Goal: Information Seeking & Learning: Find specific fact

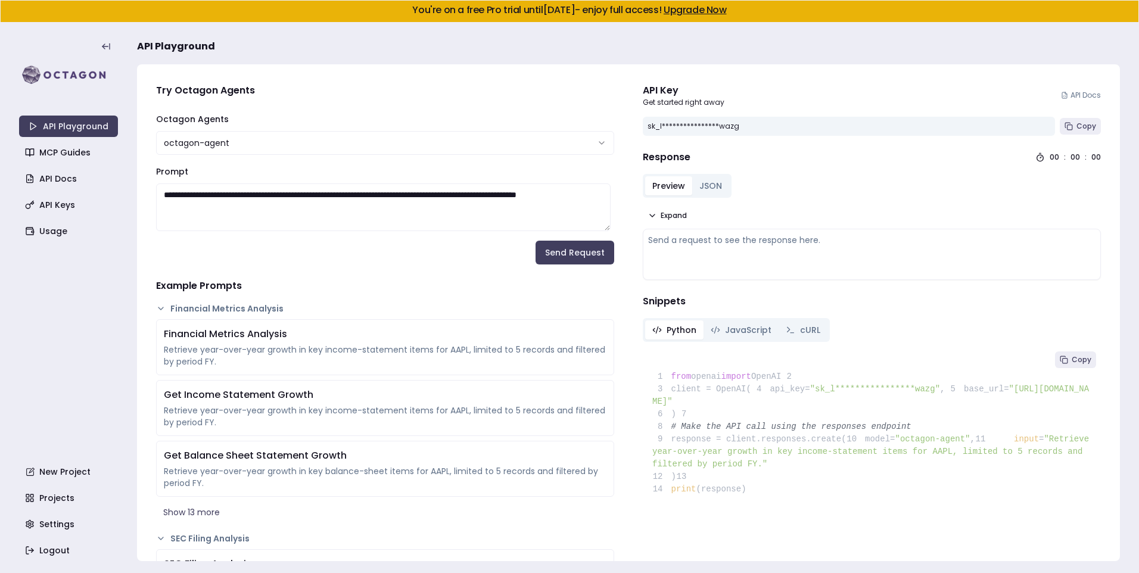
click at [417, 209] on textarea "**********" at bounding box center [383, 208] width 455 height 48
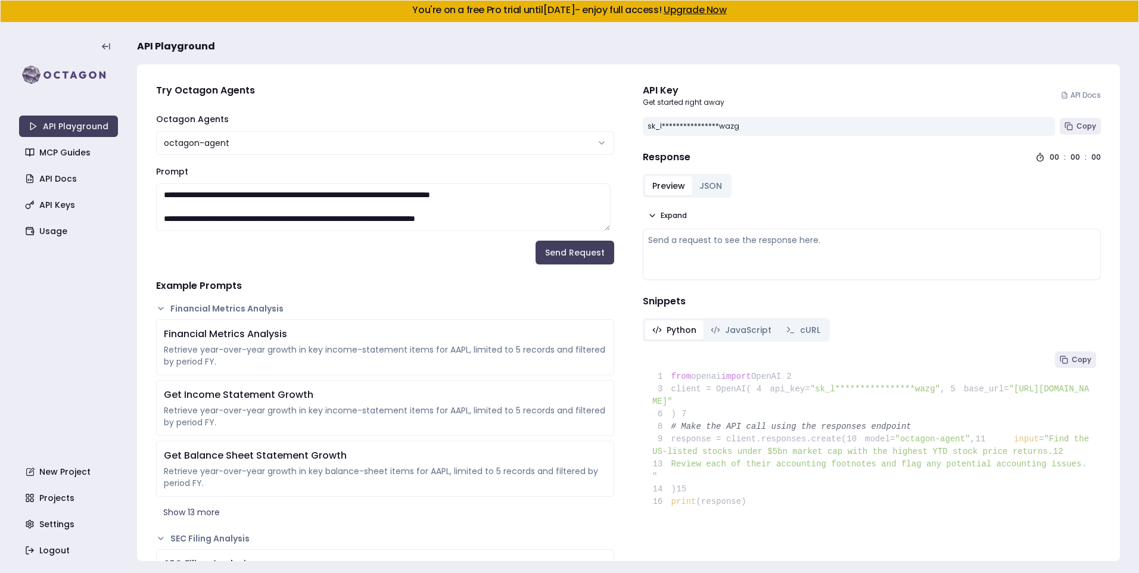
click at [557, 249] on button "Send Request" at bounding box center [575, 253] width 79 height 24
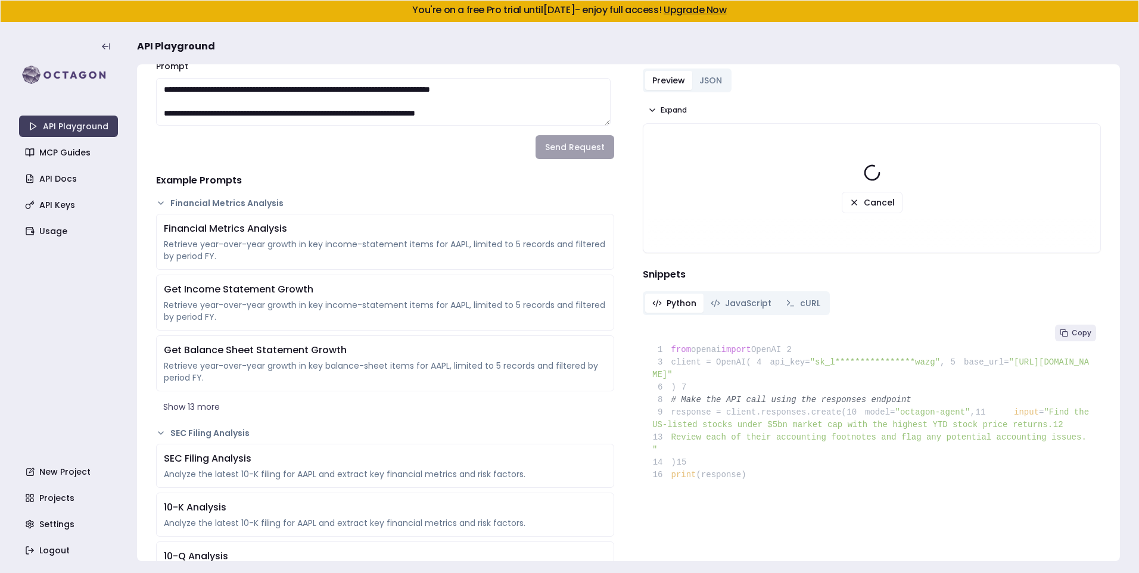
scroll to position [60, 0]
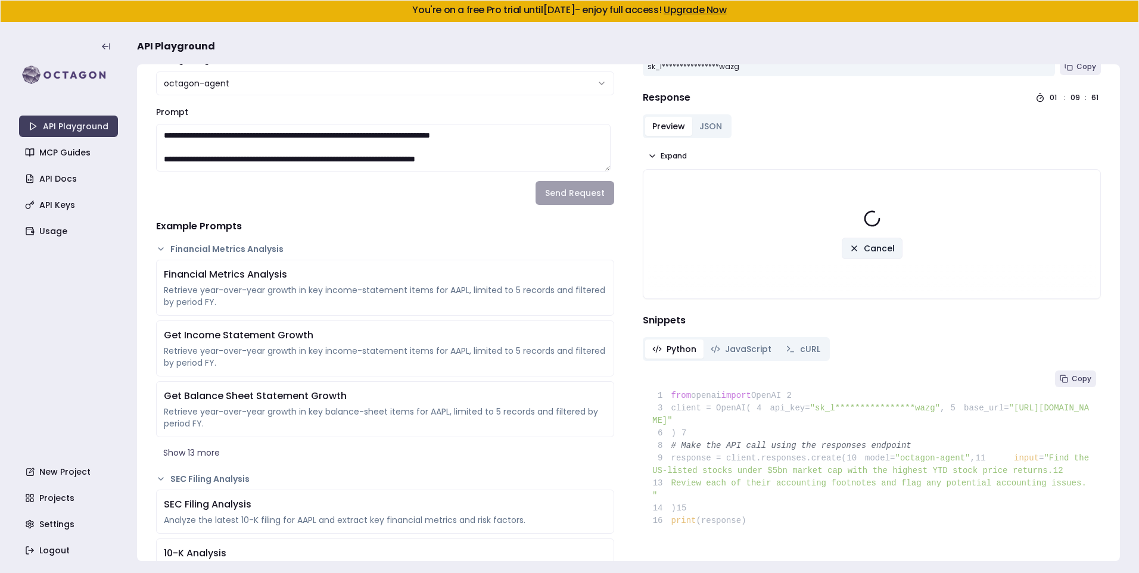
click at [864, 251] on span "Cancel" at bounding box center [879, 249] width 31 height 12
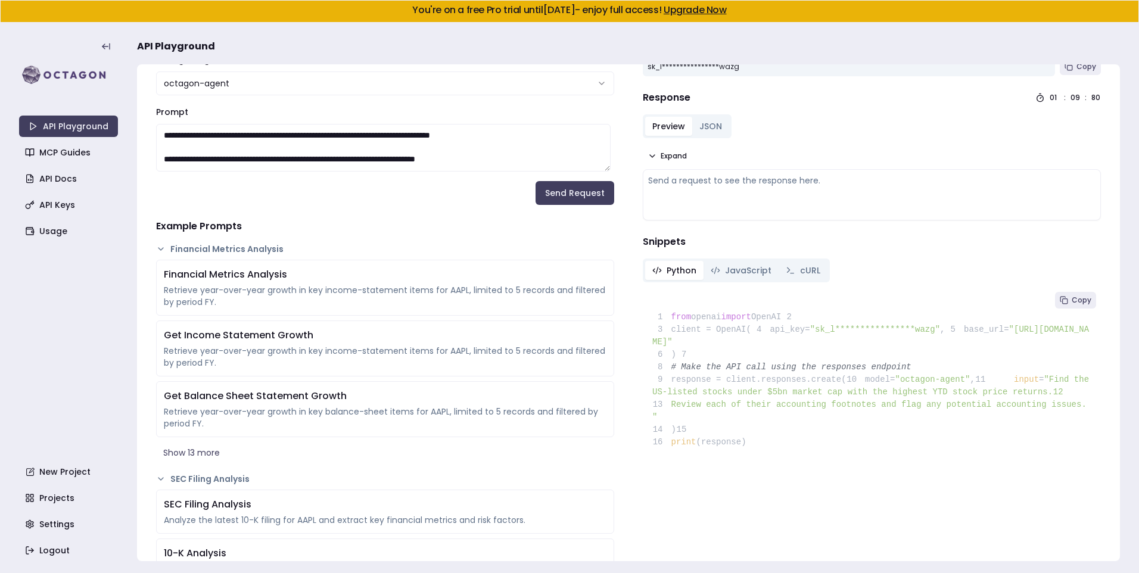
click at [331, 141] on textarea "**********" at bounding box center [383, 148] width 455 height 48
click at [335, 136] on textarea "**********" at bounding box center [383, 148] width 455 height 48
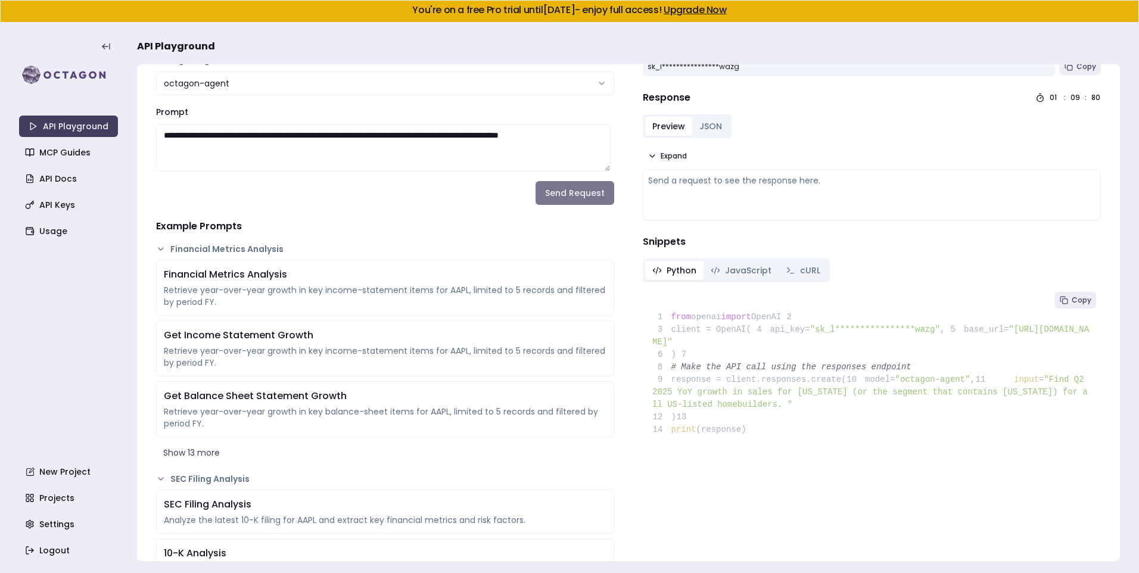
type textarea "**********"
click at [569, 190] on button "Send Request" at bounding box center [575, 193] width 79 height 24
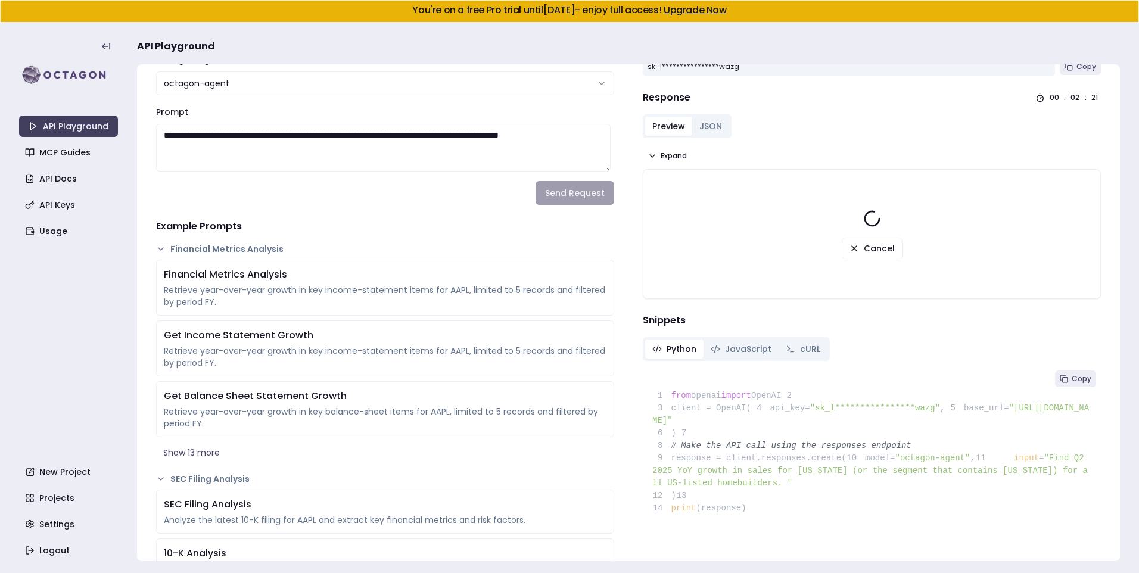
click at [676, 174] on div "Cancel" at bounding box center [872, 234] width 457 height 129
click at [670, 156] on span "Expand" at bounding box center [674, 156] width 26 height 10
click at [670, 156] on span "Collapse" at bounding box center [677, 156] width 33 height 10
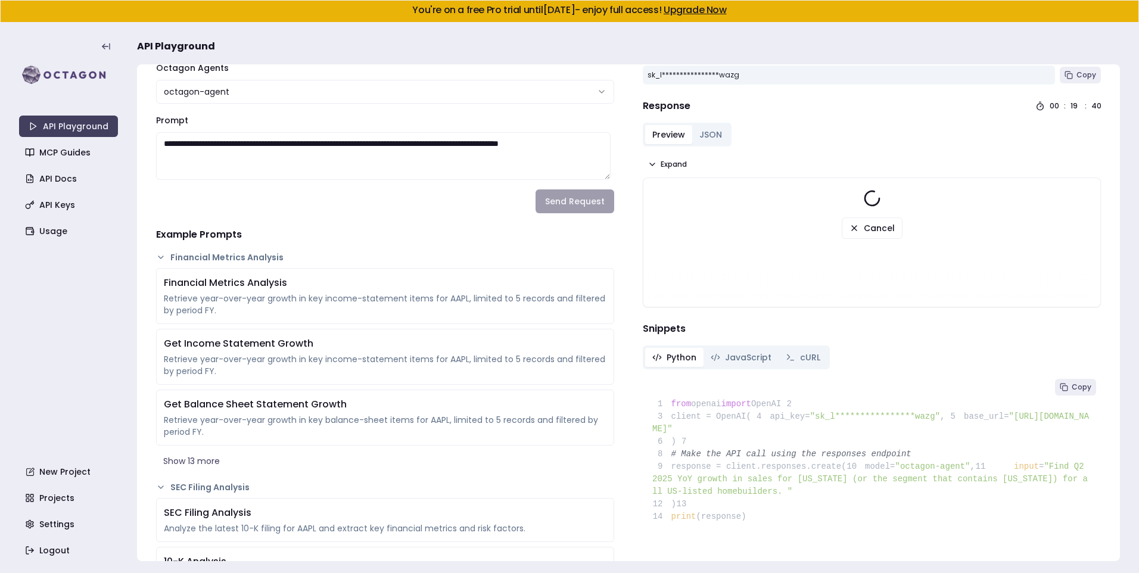
scroll to position [0, 0]
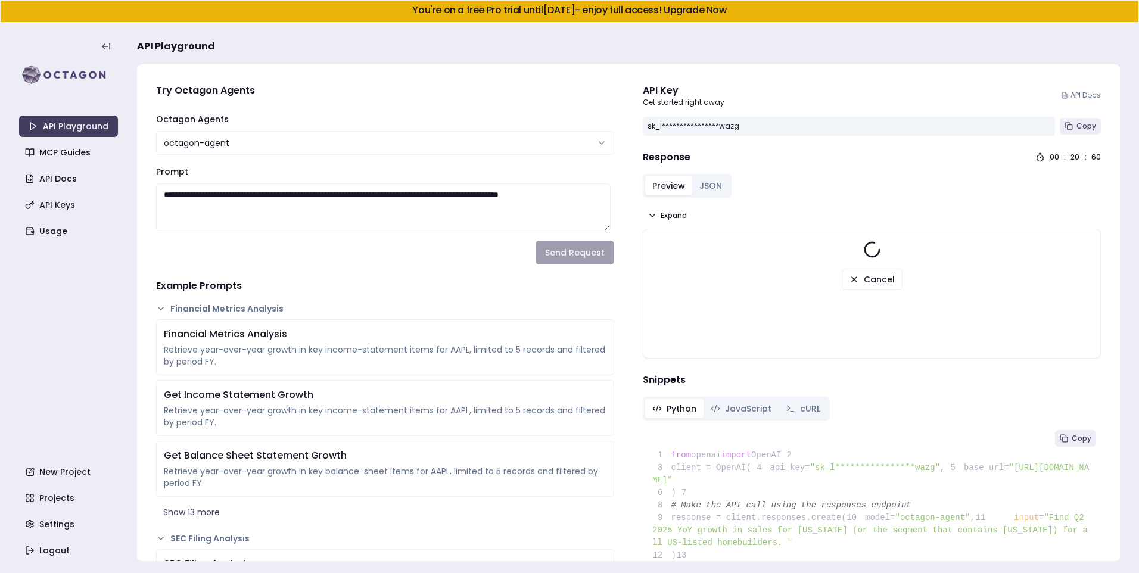
click at [693, 182] on button "JSON" at bounding box center [711, 185] width 37 height 19
click at [660, 184] on button "Preview" at bounding box center [668, 185] width 47 height 19
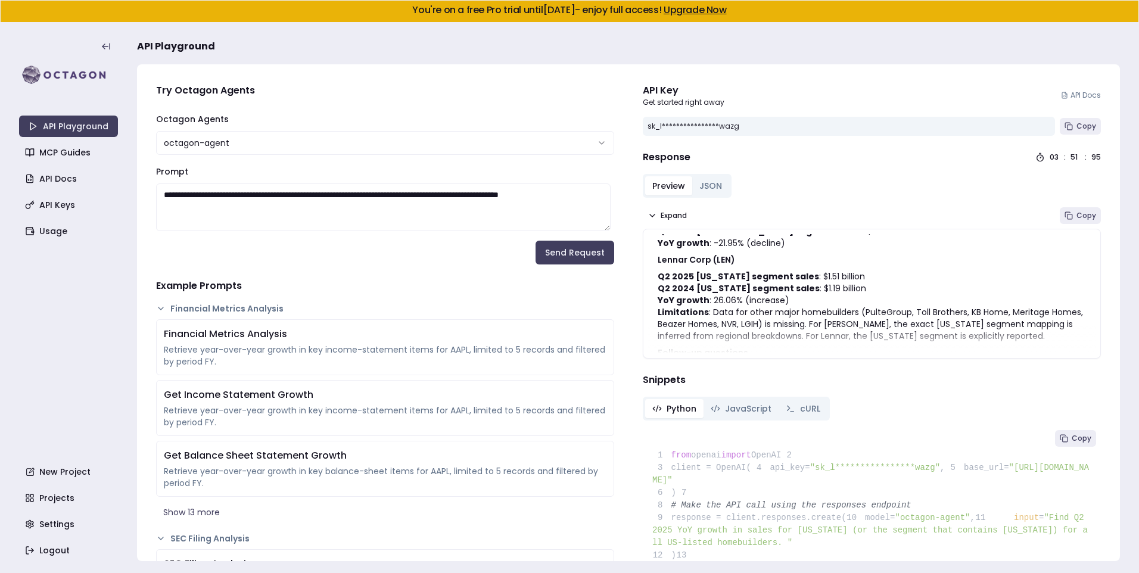
scroll to position [112, 0]
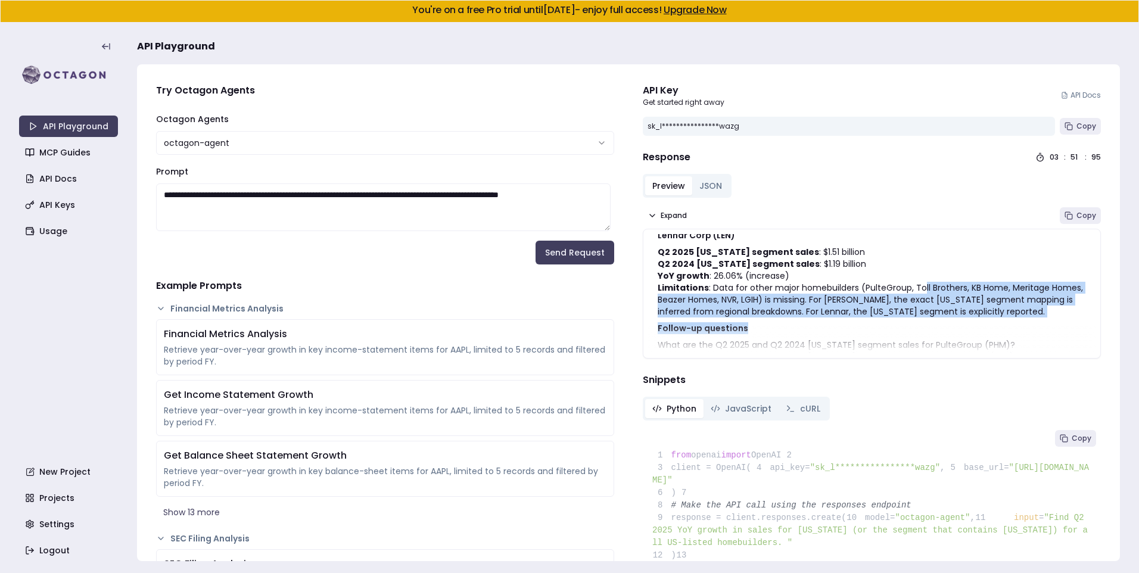
drag, startPoint x: 917, startPoint y: 271, endPoint x: 922, endPoint y: 308, distance: 37.3
click at [922, 308] on div "The Q2 2025 YoY growth in sales for [US_STATE] or its containing segment is ava…" at bounding box center [872, 259] width 428 height 255
drag, startPoint x: 922, startPoint y: 308, endPoint x: 920, endPoint y: 265, distance: 42.9
click at [920, 265] on div "The Q2 2025 YoY growth in sales for [US_STATE] or its containing segment is ava…" at bounding box center [872, 259] width 428 height 255
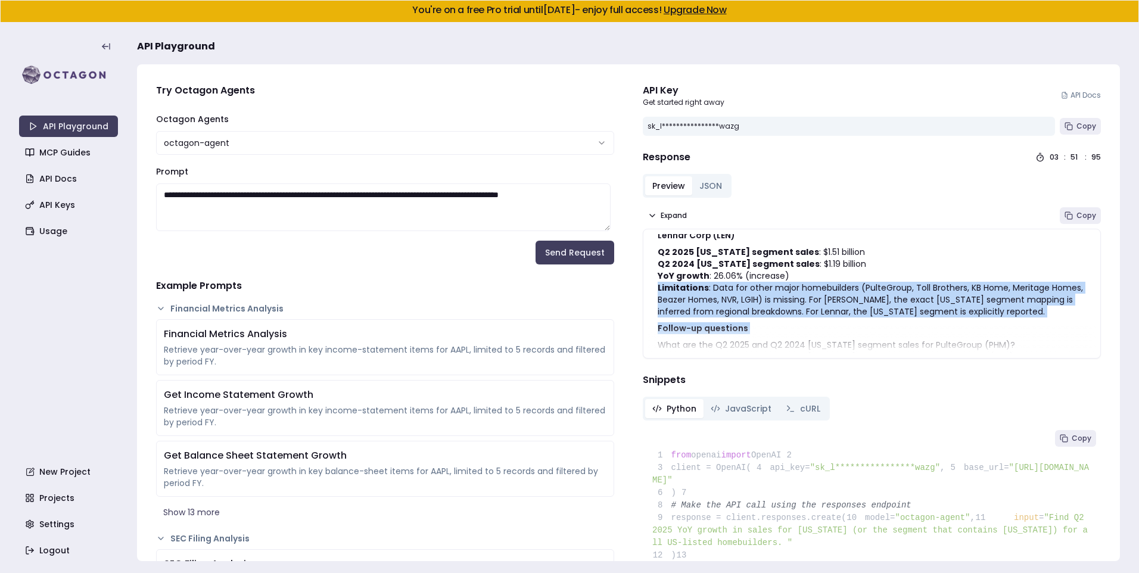
click at [920, 270] on li "YoY growth : 26.06% (increase)" at bounding box center [872, 276] width 428 height 12
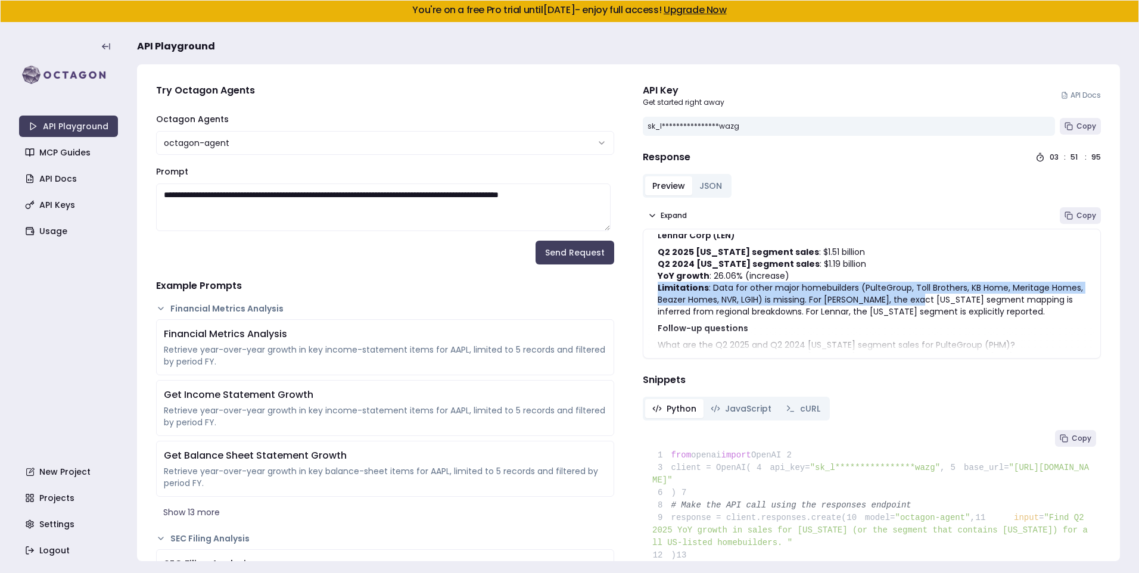
drag, startPoint x: 920, startPoint y: 265, endPoint x: 919, endPoint y: 290, distance: 25.7
click at [919, 290] on div "The Q2 2025 YoY growth in sales for [US_STATE] or its containing segment is ava…" at bounding box center [872, 259] width 428 height 255
click at [920, 290] on p "Limitations : Data for other major homebuilders (PulteGroup, Toll Brothers, KB …" at bounding box center [872, 300] width 428 height 36
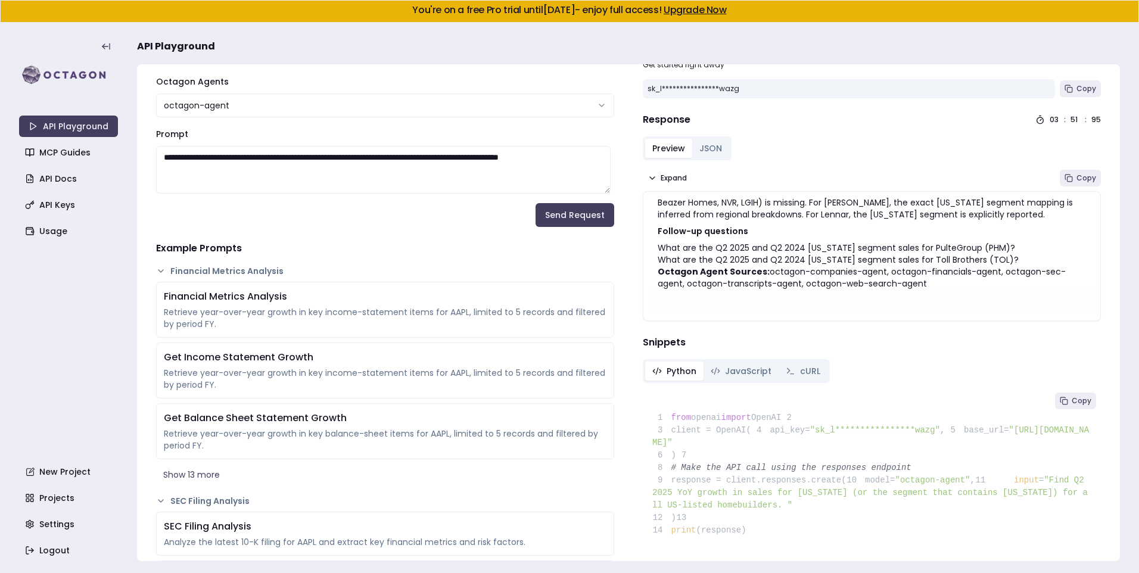
scroll to position [60, 0]
